Goal: Check status: Check status

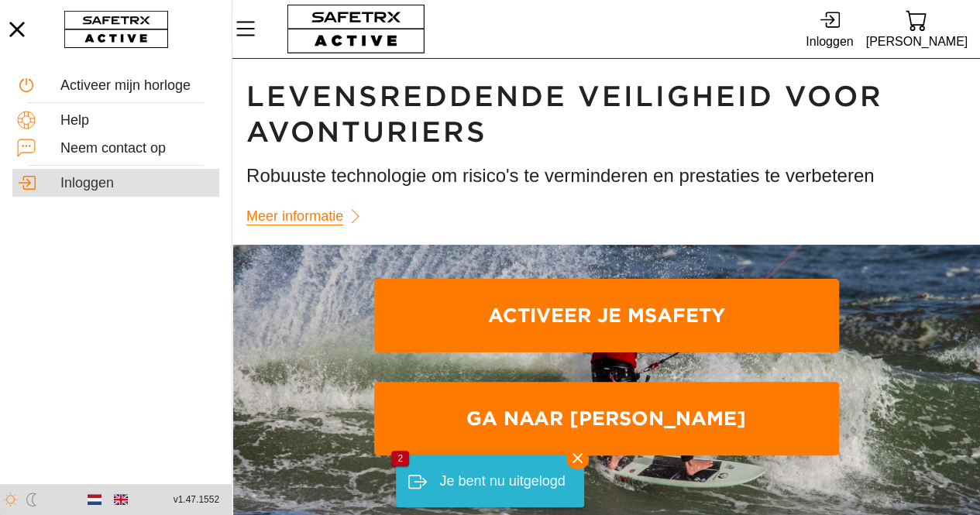
click at [76, 187] on div "Inloggen" at bounding box center [137, 183] width 154 height 17
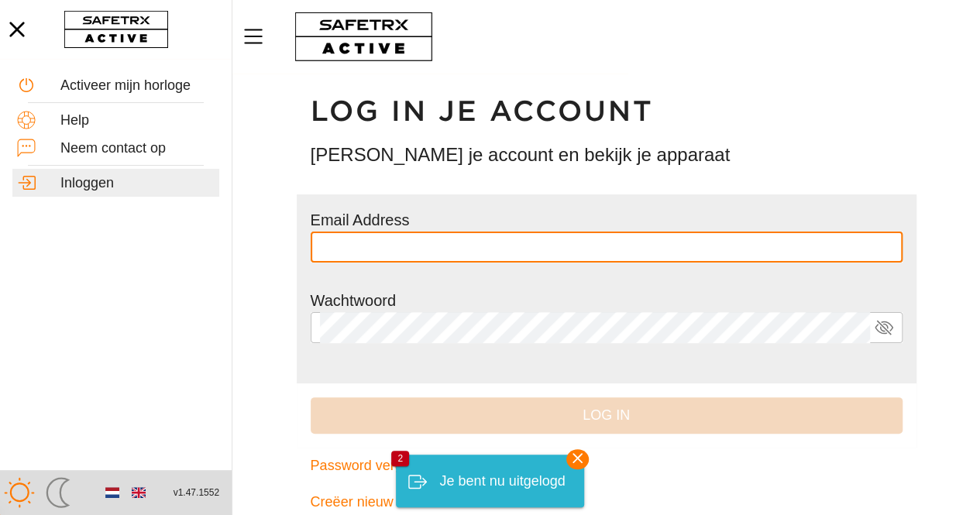
type input "**********"
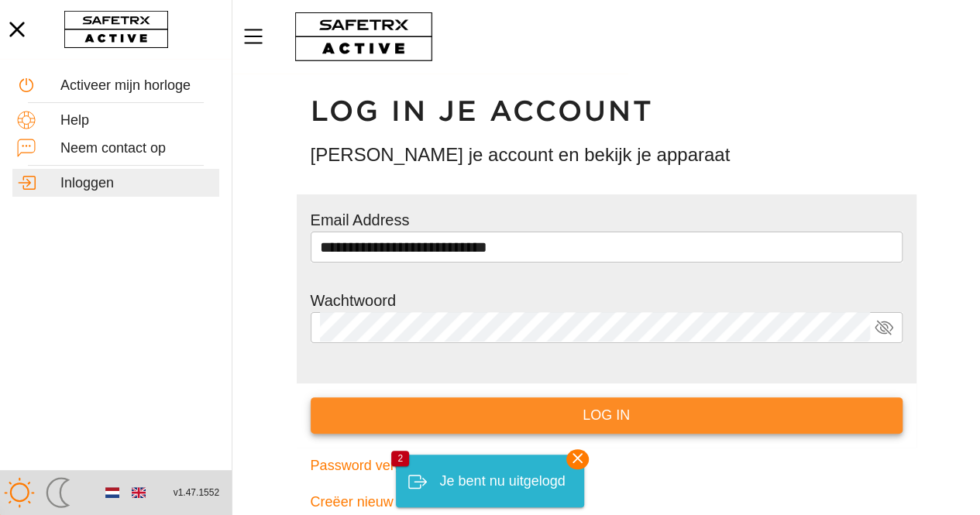
click at [496, 424] on span "Log in" at bounding box center [606, 416] width 567 height 24
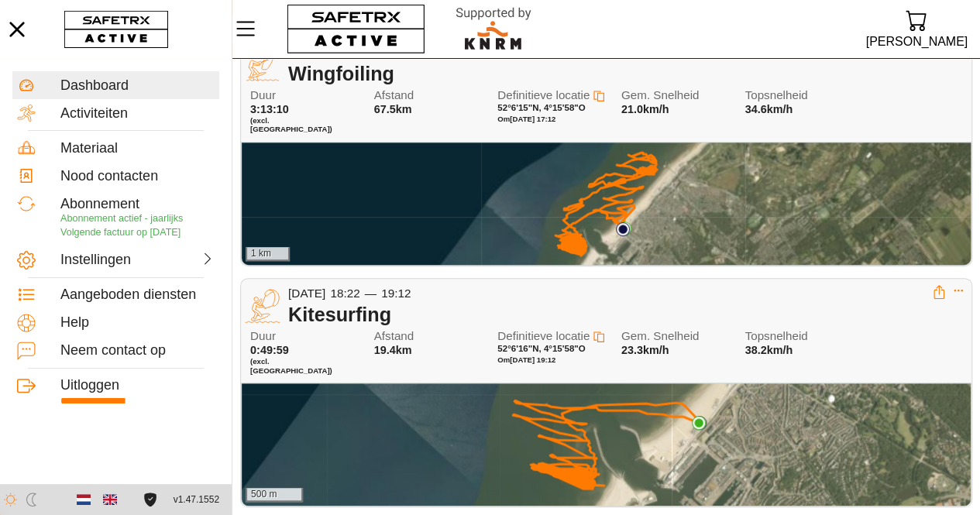
scroll to position [309, 0]
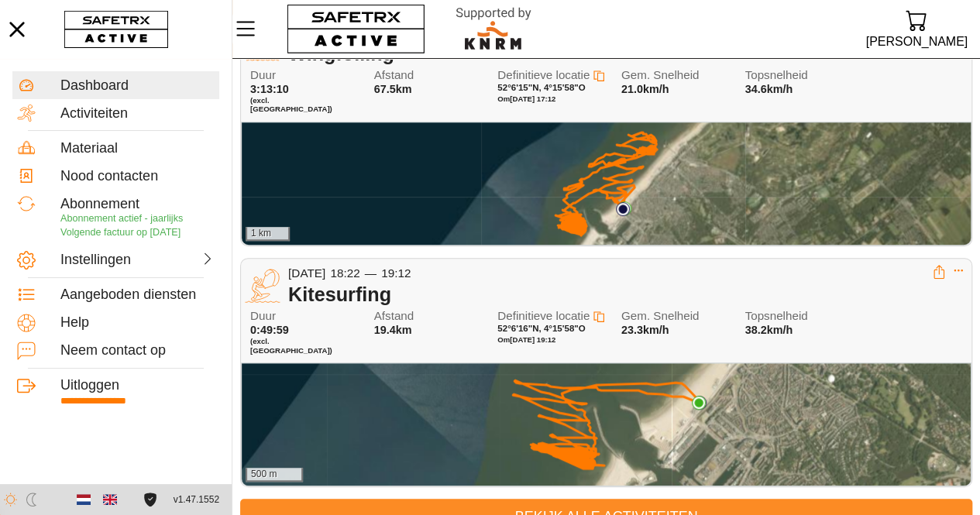
click at [555, 505] on span "Bekijk alle activiteiten" at bounding box center [606, 517] width 707 height 24
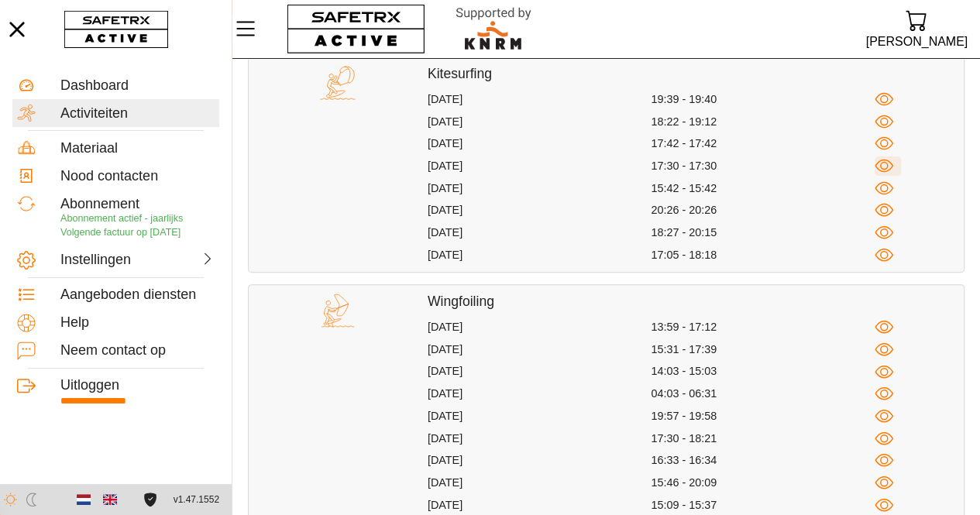
scroll to position [161, 0]
click at [888, 366] on icon "button" at bounding box center [884, 371] width 19 height 19
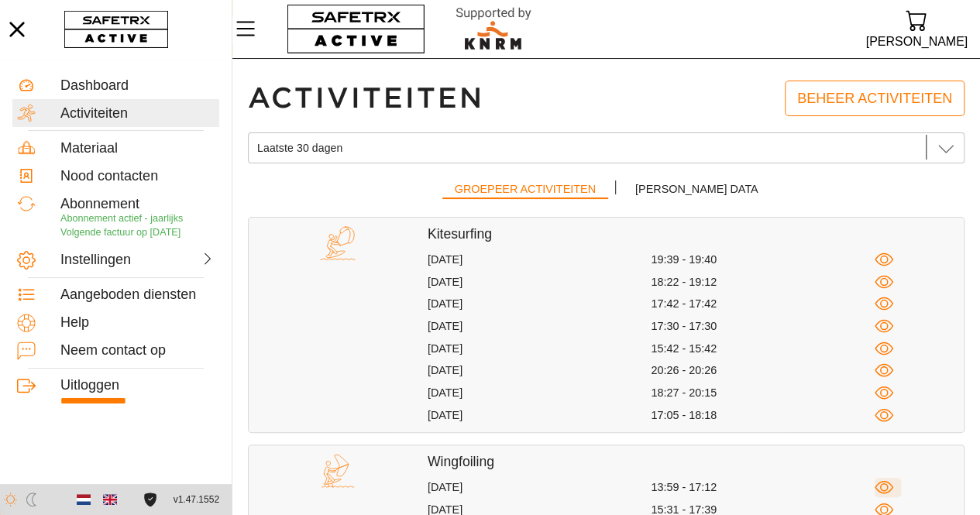
click at [885, 485] on icon "button" at bounding box center [884, 487] width 19 height 19
